Goal: Task Accomplishment & Management: Manage account settings

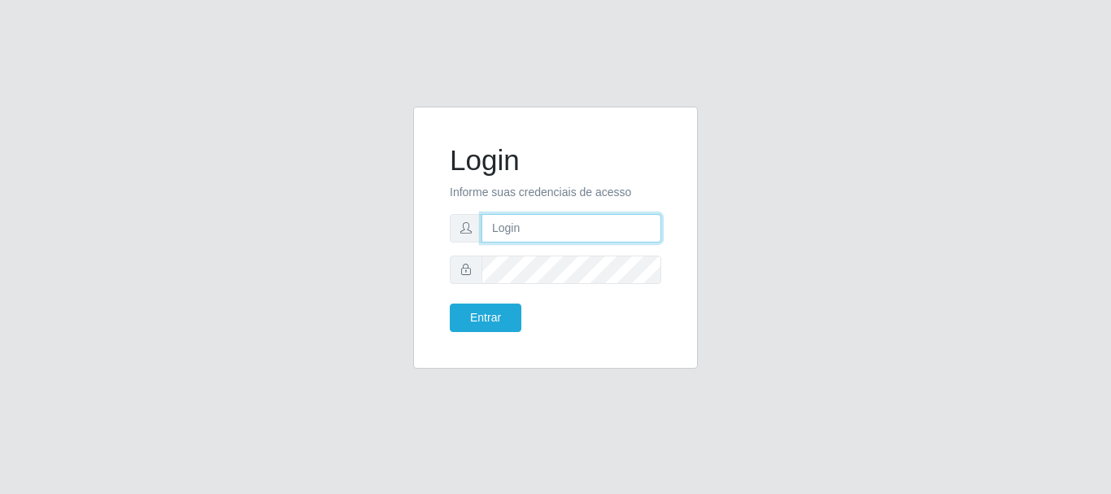
click at [510, 231] on input "text" at bounding box center [572, 228] width 180 height 28
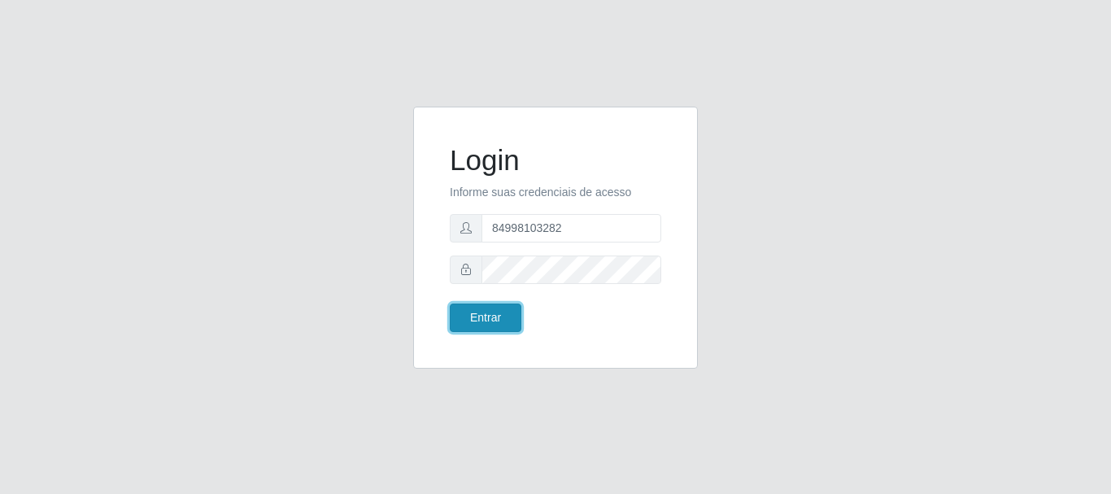
click at [487, 309] on button "Entrar" at bounding box center [486, 317] width 72 height 28
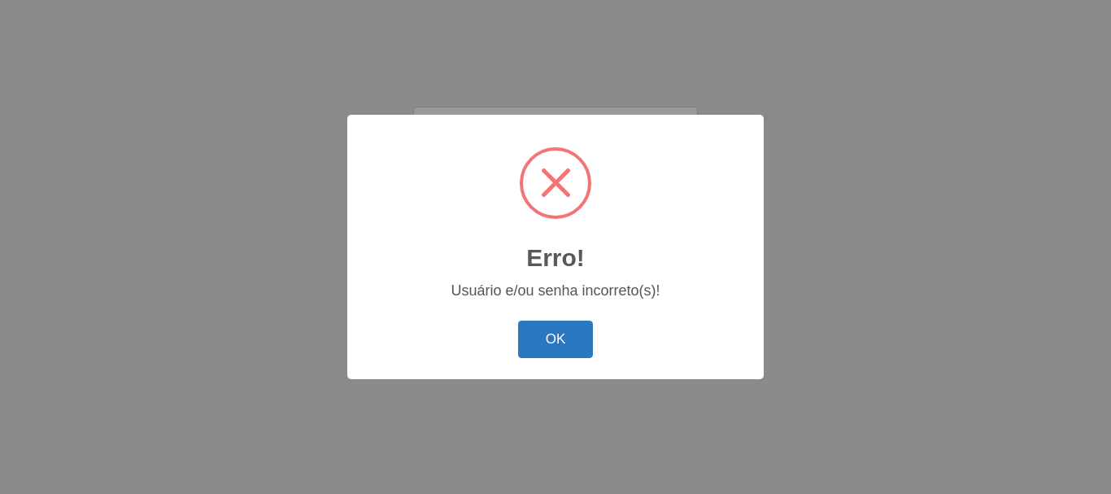
click at [559, 331] on button "OK" at bounding box center [556, 340] width 76 height 38
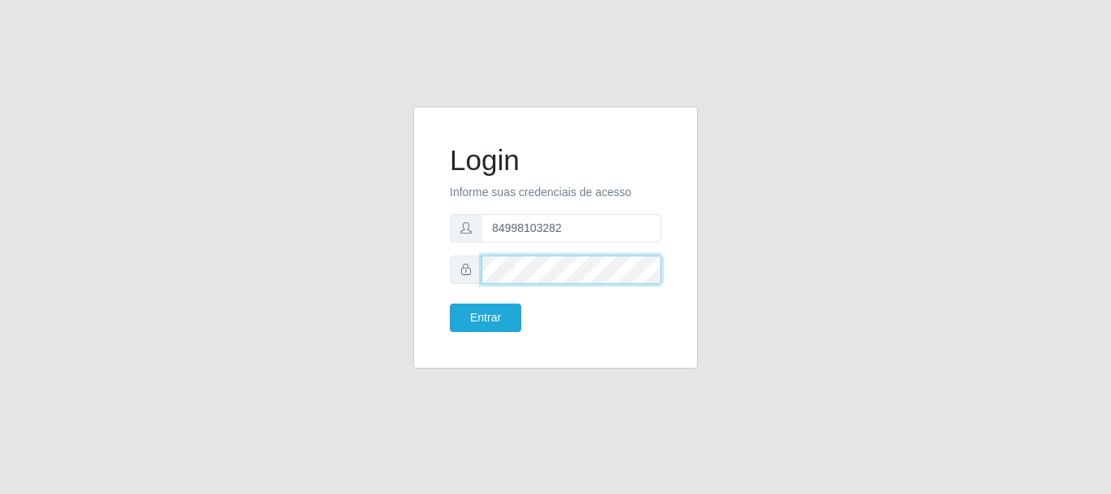
click at [474, 267] on div at bounding box center [556, 269] width 212 height 28
click at [490, 226] on input "84998103282" at bounding box center [572, 228] width 180 height 28
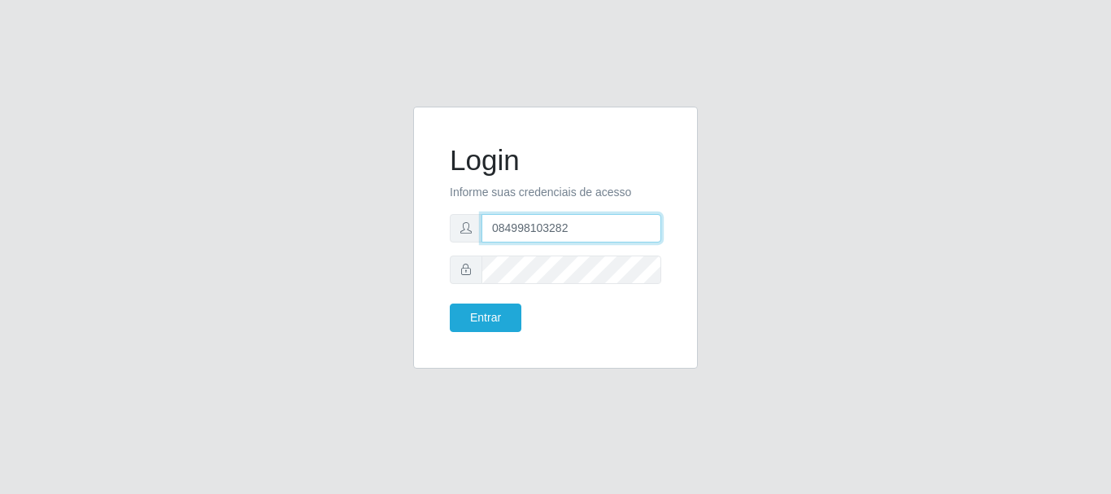
type input "084998103282"
click at [552, 284] on form "Login Informe suas credenciais de acesso 084998103282 Entrar" at bounding box center [556, 237] width 212 height 189
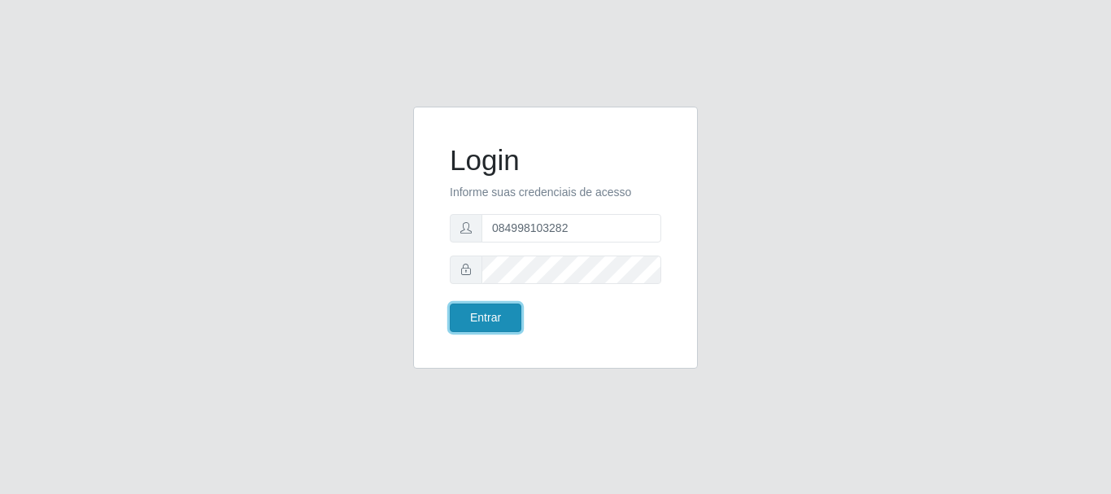
click at [491, 310] on button "Entrar" at bounding box center [486, 317] width 72 height 28
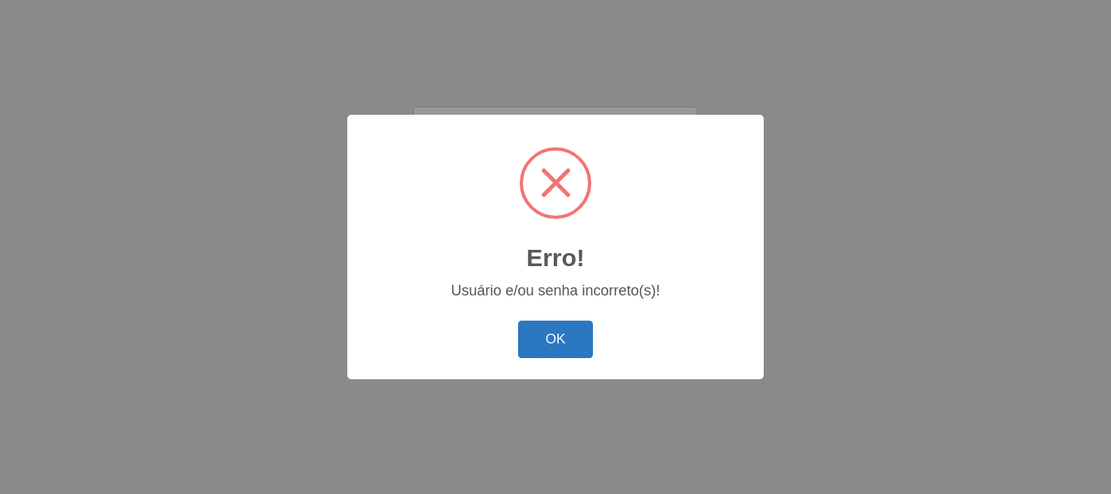
click at [554, 340] on button "OK" at bounding box center [556, 340] width 76 height 38
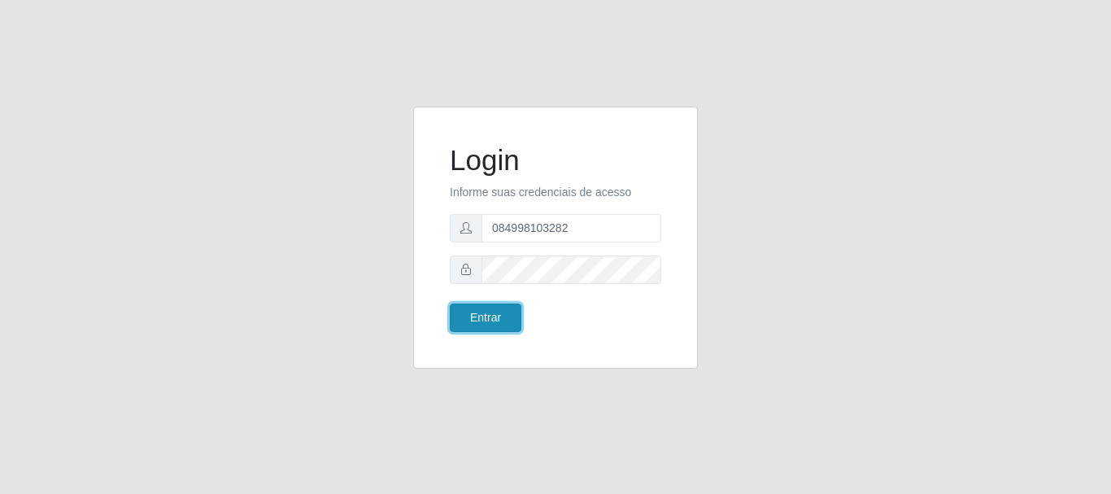
click at [503, 316] on button "Entrar" at bounding box center [486, 317] width 72 height 28
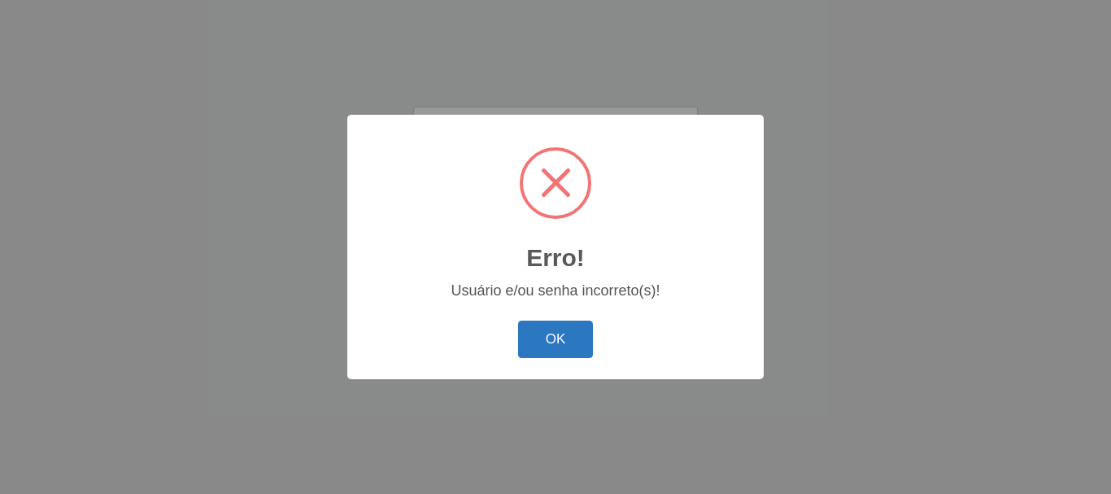
click at [546, 321] on button "OK" at bounding box center [556, 340] width 76 height 38
